Goal: Transaction & Acquisition: Purchase product/service

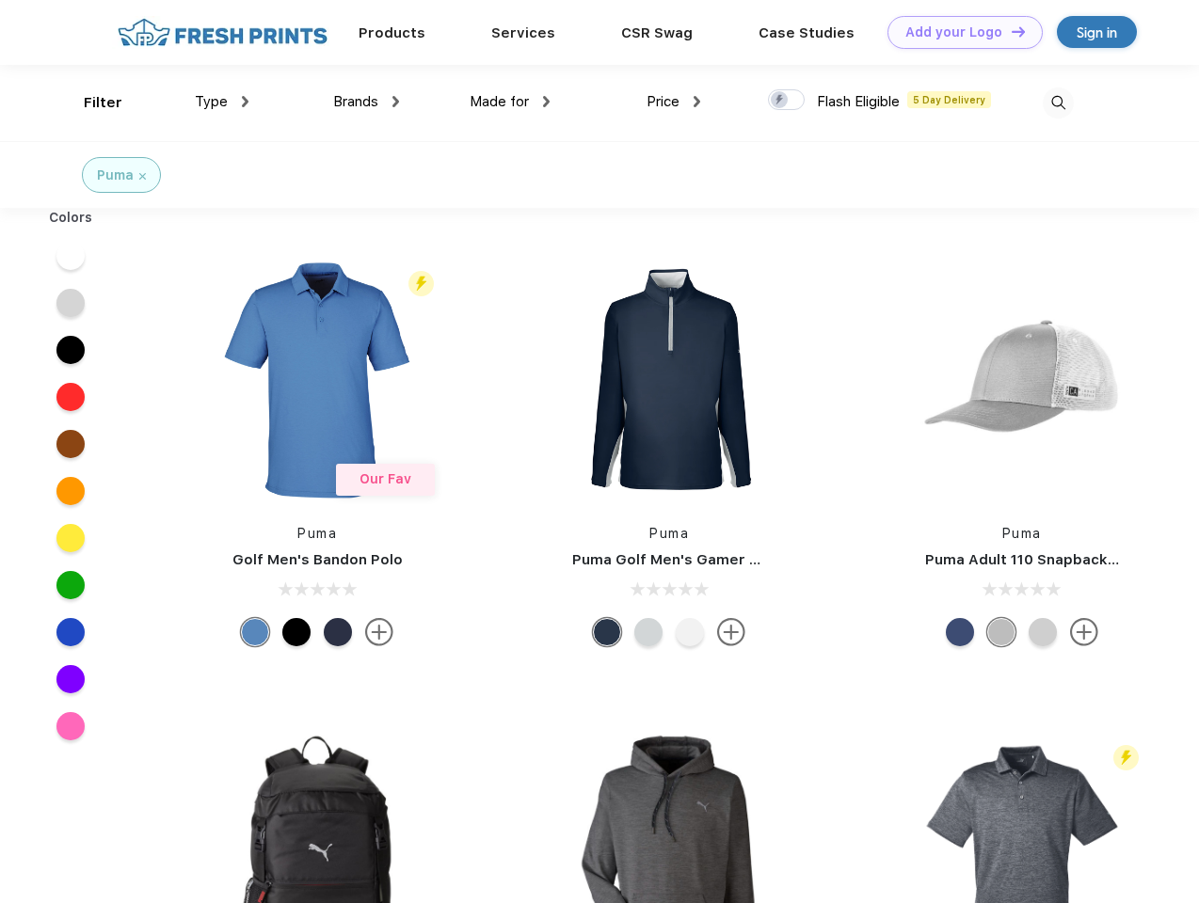
click at [958, 32] on link "Add your Logo Design Tool" at bounding box center [964, 32] width 155 height 33
click at [0, 0] on div "Design Tool" at bounding box center [0, 0] width 0 height 0
click at [1009, 31] on link "Add your Logo Design Tool" at bounding box center [964, 32] width 155 height 33
click at [90, 103] on div "Filter" at bounding box center [103, 103] width 39 height 22
click at [222, 102] on span "Type" at bounding box center [211, 101] width 33 height 17
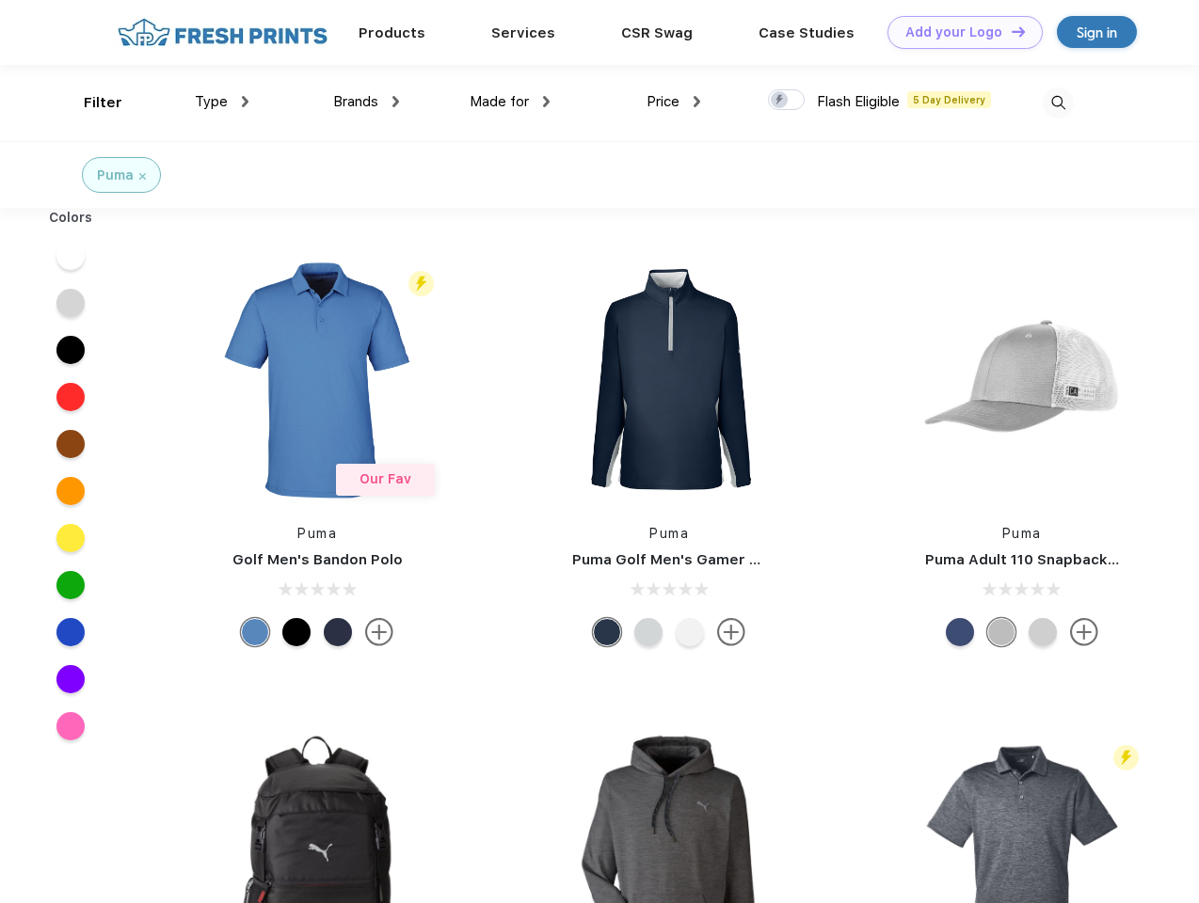
click at [366, 102] on span "Brands" at bounding box center [355, 101] width 45 height 17
click at [510, 102] on span "Made for" at bounding box center [498, 101] width 59 height 17
click at [674, 102] on span "Price" at bounding box center [662, 101] width 33 height 17
click at [786, 101] on div at bounding box center [786, 99] width 37 height 21
click at [780, 101] on input "checkbox" at bounding box center [774, 94] width 12 height 12
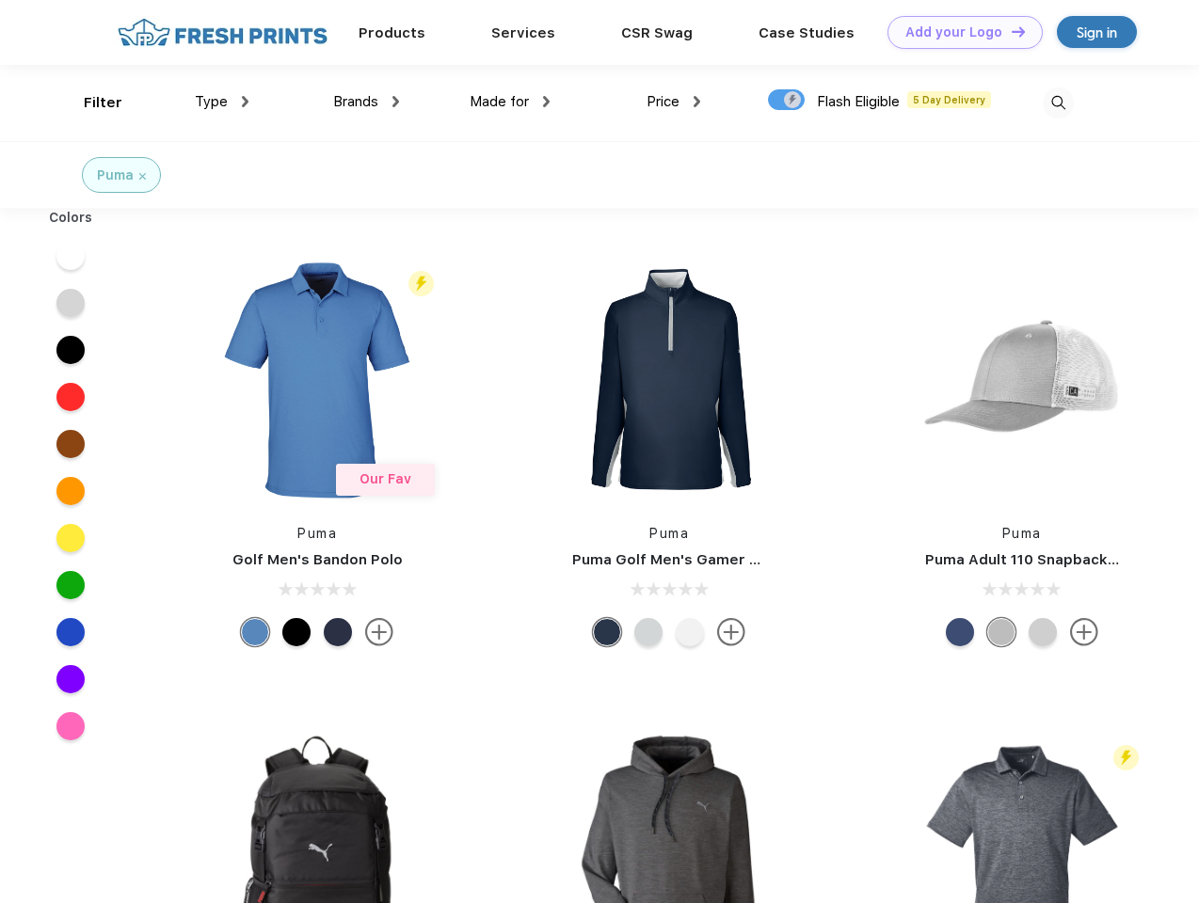
click at [1057, 103] on img at bounding box center [1057, 102] width 31 height 31
